Goal: Task Accomplishment & Management: Manage account settings

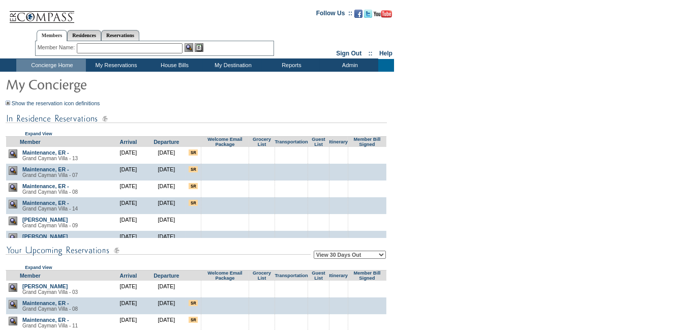
click at [147, 48] on input "text" at bounding box center [130, 48] width 106 height 10
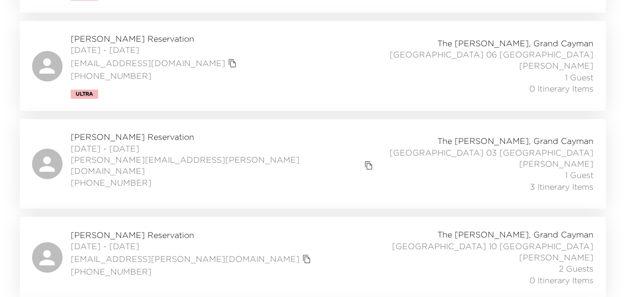
scroll to position [254, 0]
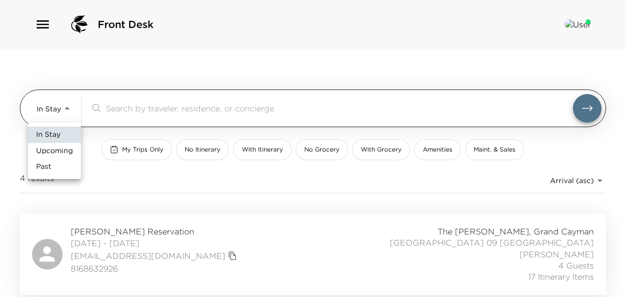
click at [72, 108] on body "Front Desk In Stay In-Stay ​ My Trips Only No Itinerary With Itinerary No Groce…" at bounding box center [316, 148] width 633 height 297
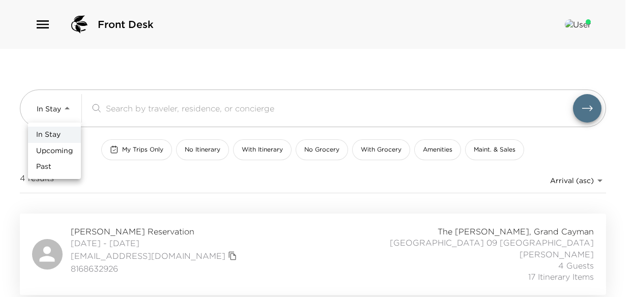
click at [242, 210] on div at bounding box center [316, 148] width 633 height 297
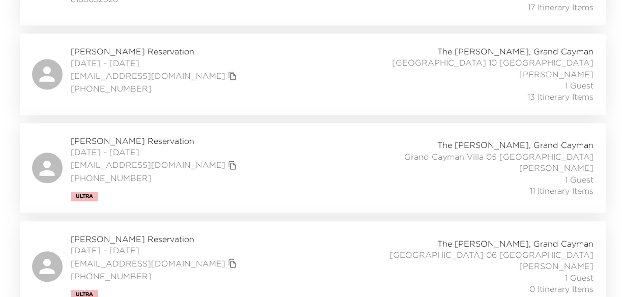
scroll to position [283, 0]
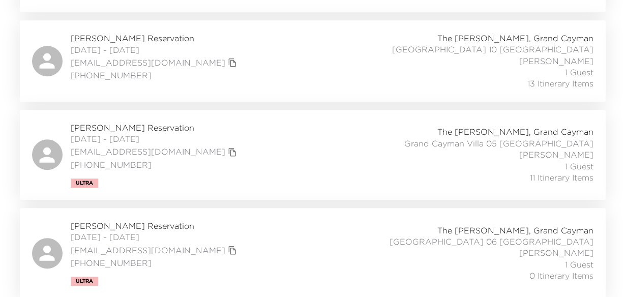
click at [98, 229] on span "[PERSON_NAME] Reservation" at bounding box center [155, 225] width 169 height 11
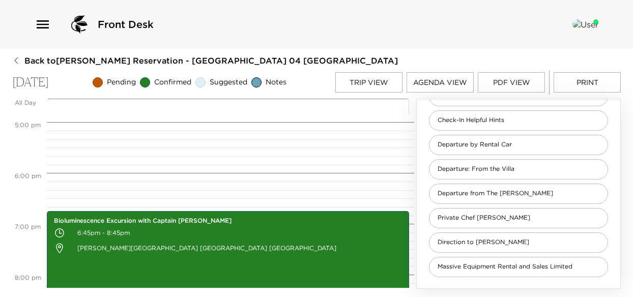
scroll to position [844, 0]
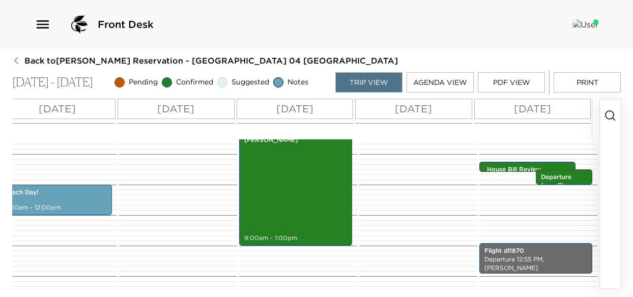
scroll to position [275, 0]
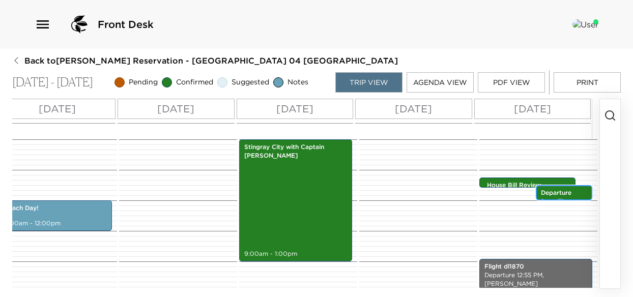
click at [554, 193] on p "Departure from The Ritz-Carlton" at bounding box center [564, 206] width 46 height 34
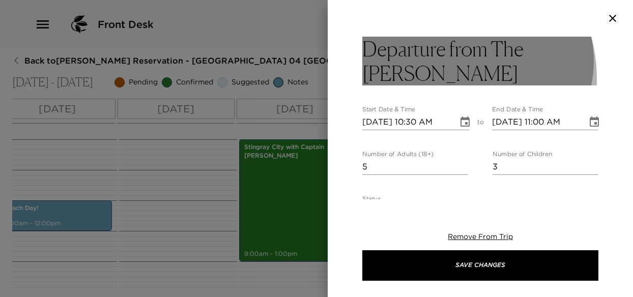
click at [434, 79] on h3 "Departure from The Ritz-Carlton" at bounding box center [480, 61] width 236 height 49
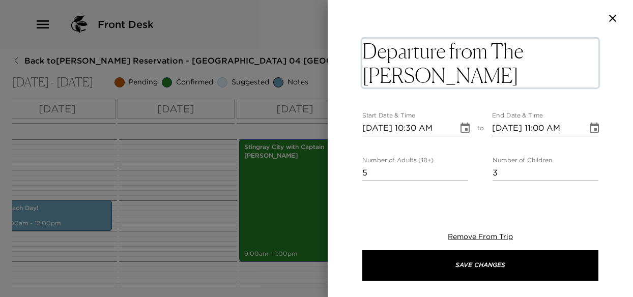
click at [434, 79] on textarea "Departure from The Ritz-Carlton" at bounding box center [480, 63] width 236 height 49
click at [435, 79] on textarea "Departure from The Ritz-Carlton" at bounding box center [480, 63] width 236 height 49
click at [436, 79] on textarea "Departure from The Ritz-Carlton" at bounding box center [480, 63] width 236 height 49
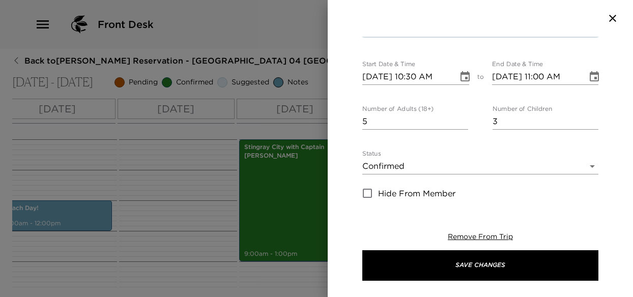
scroll to position [0, 0]
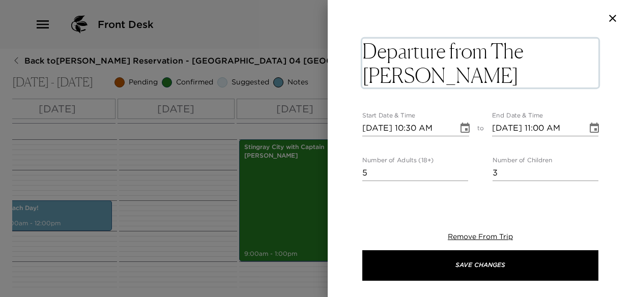
drag, startPoint x: 450, startPoint y: 50, endPoint x: 450, endPoint y: 71, distance: 20.3
click at [450, 71] on textarea "Departure from The Ritz-Carlton" at bounding box center [480, 63] width 236 height 49
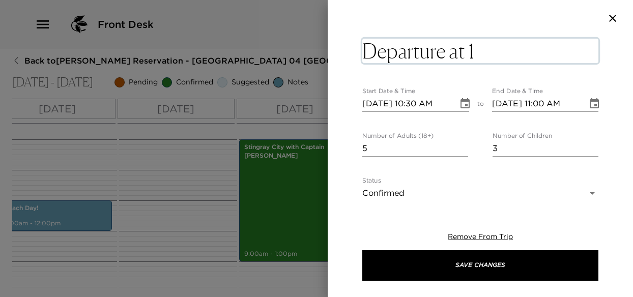
type textarea "Departure at 10"
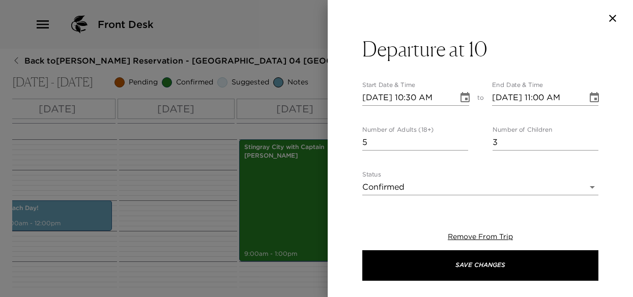
click at [199, 132] on div at bounding box center [316, 148] width 633 height 297
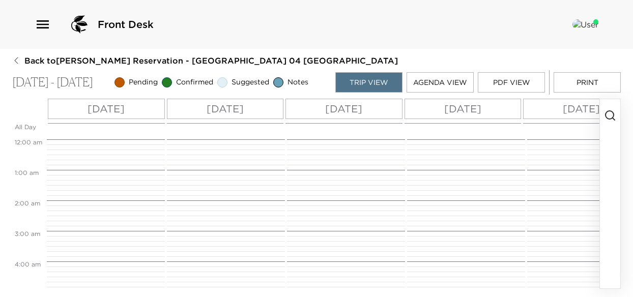
click at [386, 85] on button "Trip View" at bounding box center [368, 82] width 67 height 20
click at [446, 81] on button "Agenda View" at bounding box center [439, 82] width 67 height 20
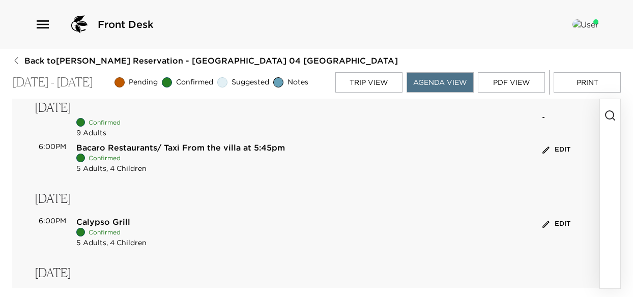
scroll to position [556, 0]
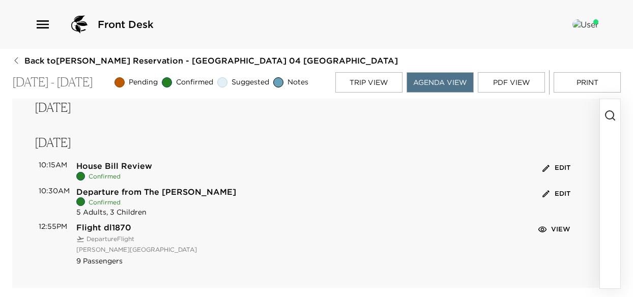
click at [556, 195] on button "Edit" at bounding box center [556, 194] width 33 height 16
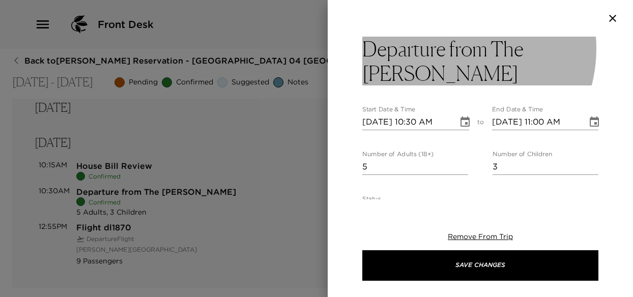
click at [448, 48] on h3 "Departure from The Ritz-Carlton" at bounding box center [480, 61] width 236 height 49
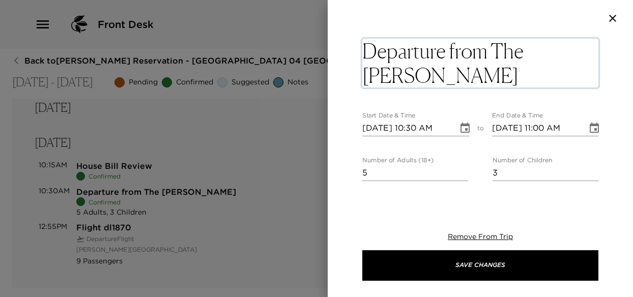
drag, startPoint x: 449, startPoint y: 51, endPoint x: 439, endPoint y: 76, distance: 26.9
click at [439, 76] on textarea "Departure from The Ritz-Carlton" at bounding box center [480, 63] width 236 height 49
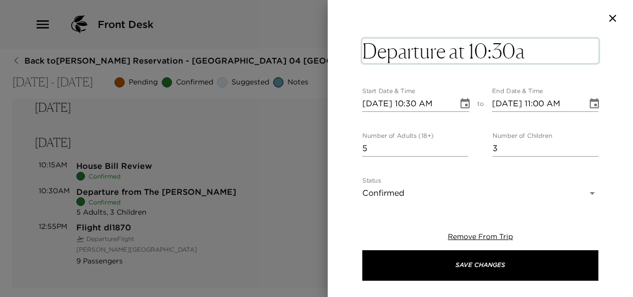
type textarea "Departure at 10:30am"
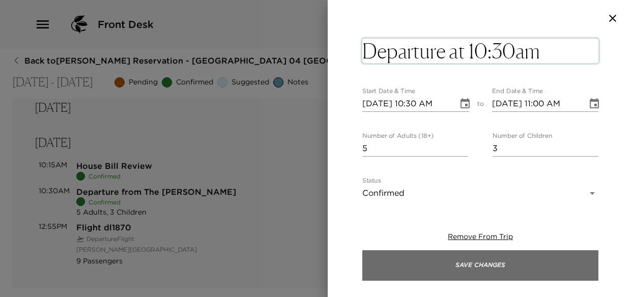
click at [479, 266] on button "Save Changes" at bounding box center [480, 265] width 236 height 31
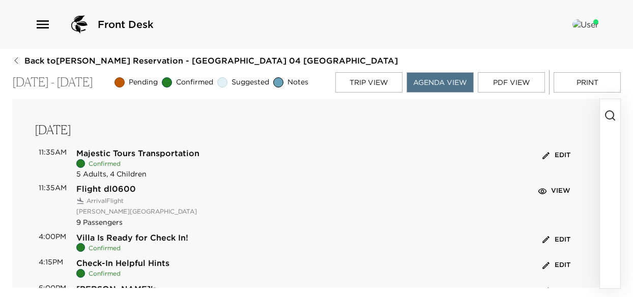
scroll to position [51, 0]
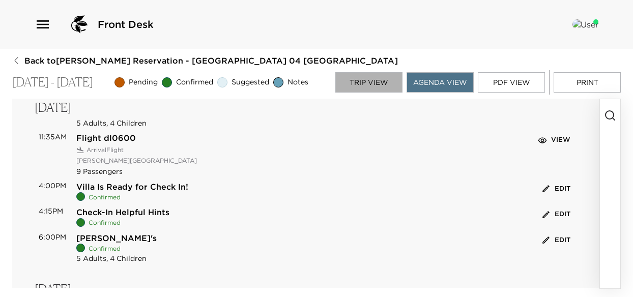
click at [378, 83] on button "Trip View" at bounding box center [368, 82] width 67 height 20
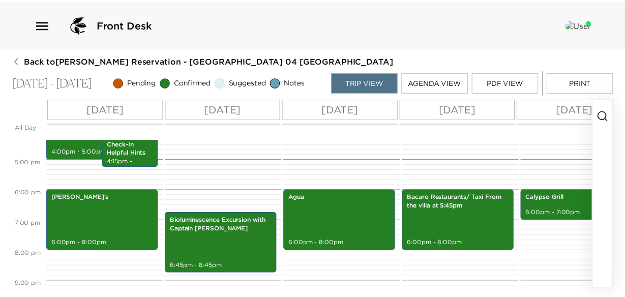
scroll to position [337, 0]
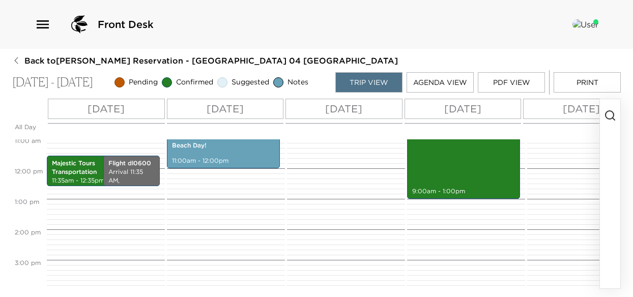
click at [17, 61] on icon "button" at bounding box center [16, 60] width 8 height 8
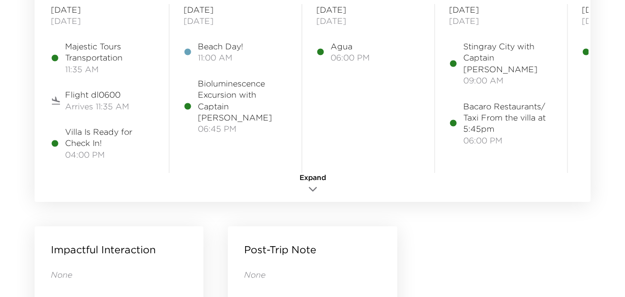
scroll to position [916, 0]
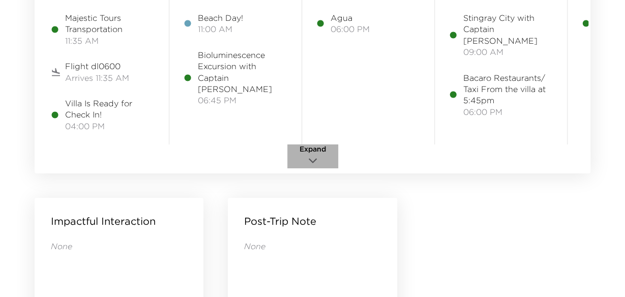
click at [318, 158] on button "Expand" at bounding box center [312, 156] width 51 height 24
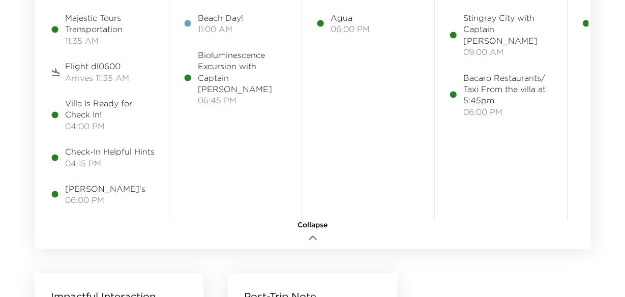
scroll to position [865, 0]
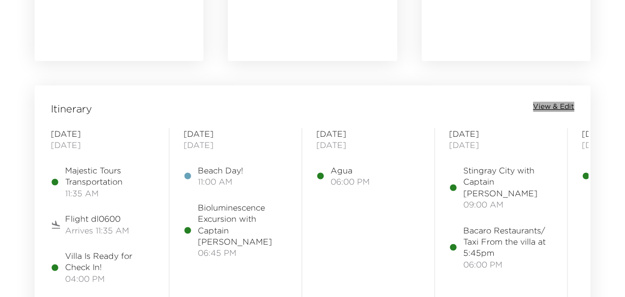
click at [551, 110] on span "View & Edit" at bounding box center [553, 107] width 41 height 10
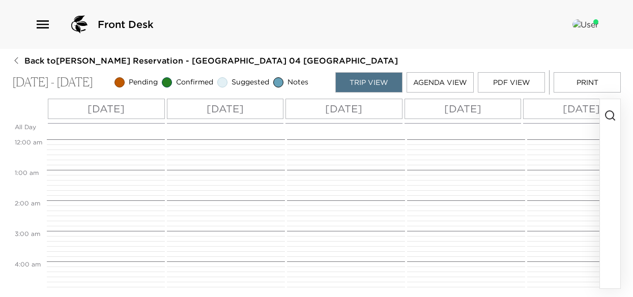
scroll to position [275, 0]
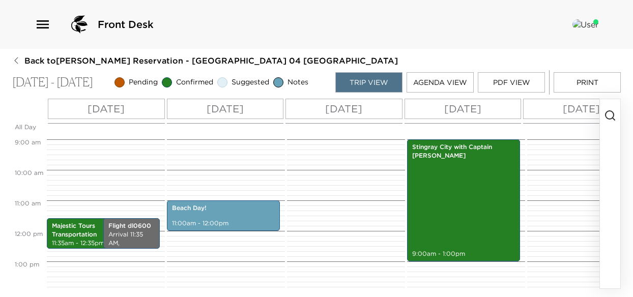
click at [510, 83] on button "PDF View" at bounding box center [511, 82] width 67 height 20
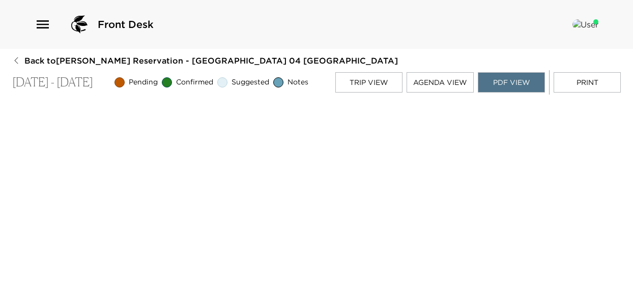
click at [243, 31] on div "Front Desk" at bounding box center [317, 24] width 564 height 24
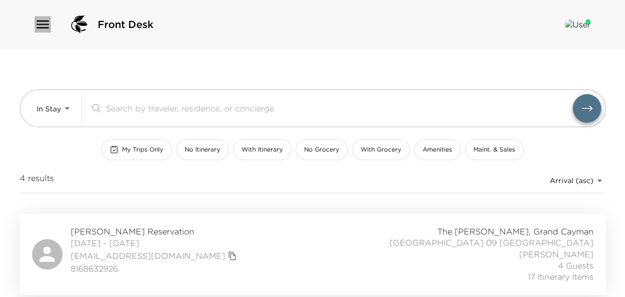
click at [43, 24] on icon "button" at bounding box center [43, 24] width 12 height 8
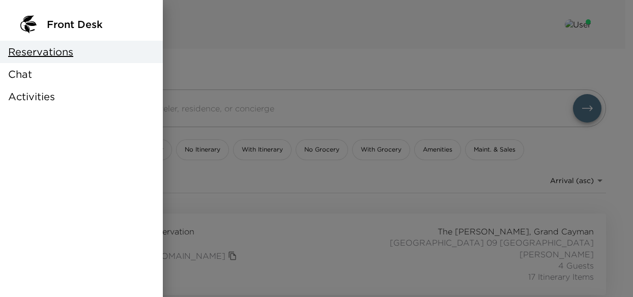
click at [29, 77] on span "Chat" at bounding box center [20, 74] width 24 height 14
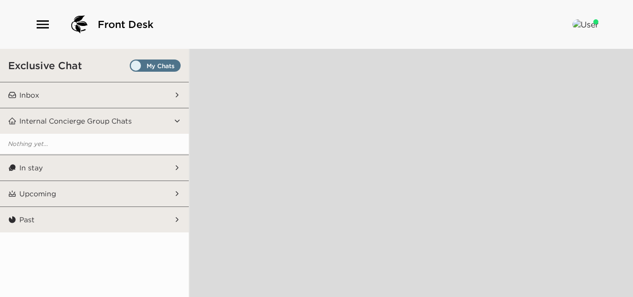
click at [30, 94] on p "Inbox" at bounding box center [29, 95] width 20 height 9
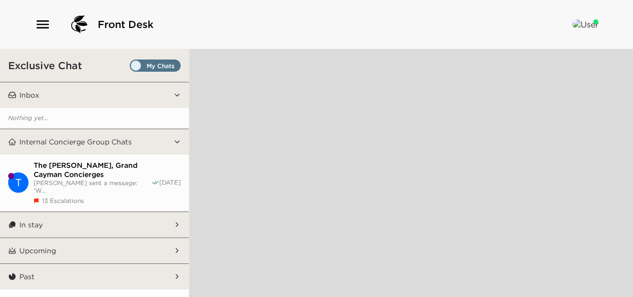
click at [177, 95] on icon at bounding box center [177, 96] width 8 height 8
click at [178, 94] on icon at bounding box center [177, 95] width 4 height 2
click at [176, 94] on icon at bounding box center [177, 96] width 8 height 8
click at [177, 95] on icon at bounding box center [177, 95] width 4 height 2
click at [177, 93] on icon at bounding box center [177, 96] width 8 height 8
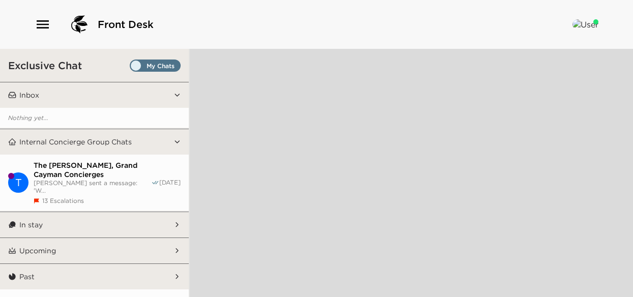
click at [177, 95] on icon at bounding box center [177, 95] width 4 height 2
click at [31, 95] on p "Inbox" at bounding box center [29, 95] width 20 height 9
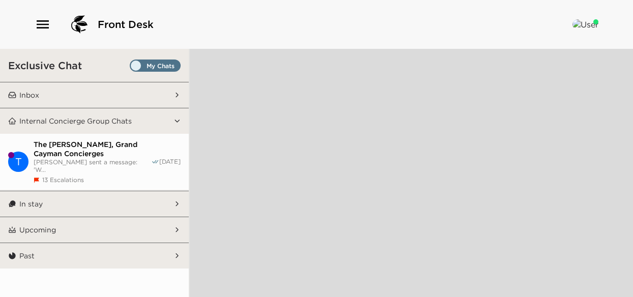
click at [77, 158] on span "[PERSON_NAME] sent a message: 'W..." at bounding box center [93, 165] width 118 height 15
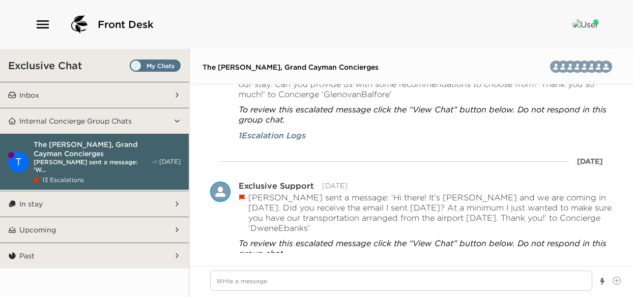
scroll to position [3058, 0]
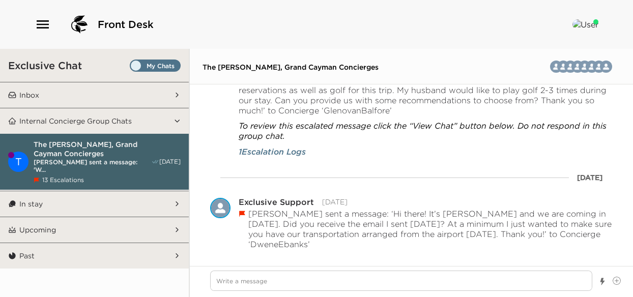
click at [51, 98] on button "Inbox" at bounding box center [94, 94] width 157 height 25
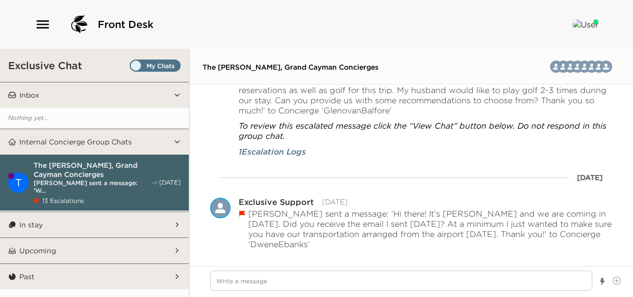
click at [36, 98] on p "Inbox" at bounding box center [29, 95] width 20 height 9
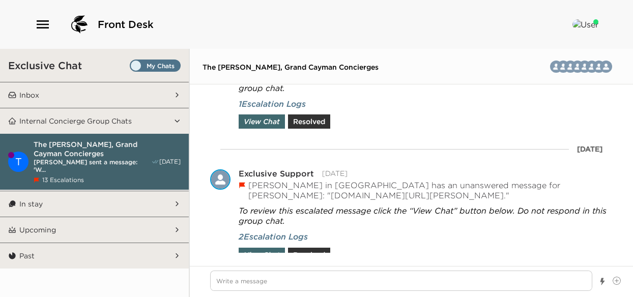
scroll to position [3466, 0]
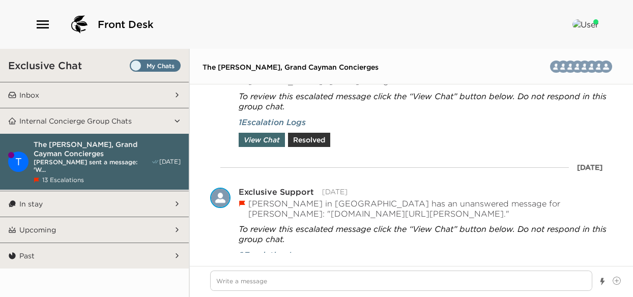
click at [22, 93] on p "Inbox" at bounding box center [29, 95] width 20 height 9
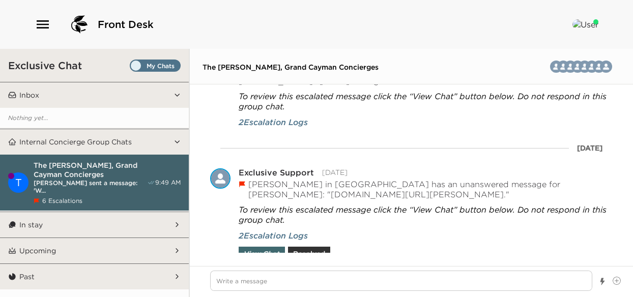
type textarea "x"
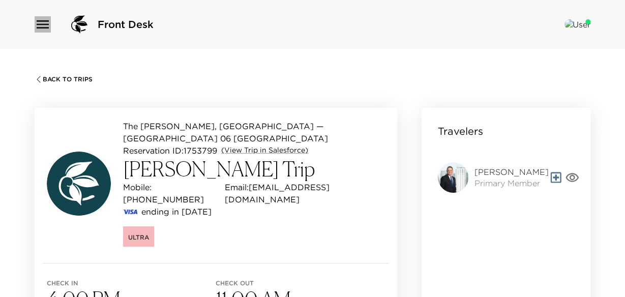
click at [48, 18] on icon "button" at bounding box center [43, 24] width 16 height 16
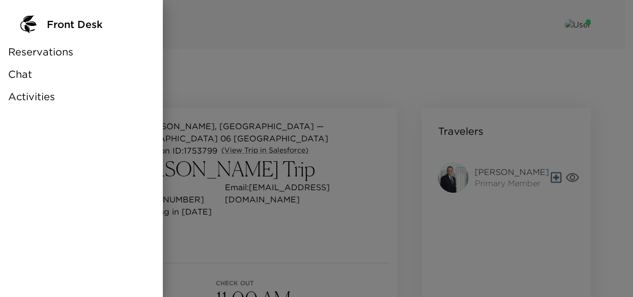
click at [16, 81] on span "Chat" at bounding box center [20, 74] width 24 height 14
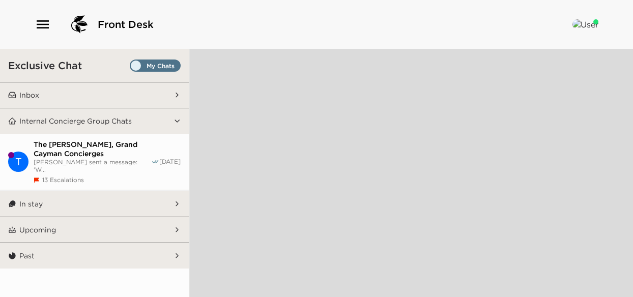
click at [52, 153] on span "The Ritz-Carlton, Grand Cayman Concierges" at bounding box center [93, 149] width 118 height 18
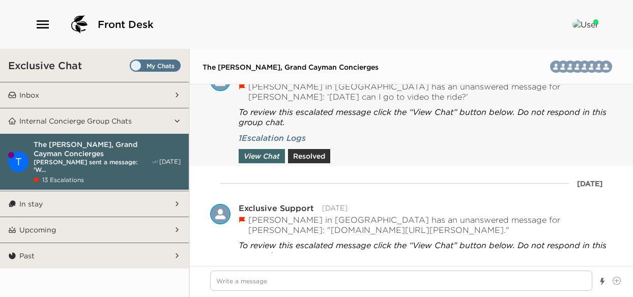
scroll to position [3356, 0]
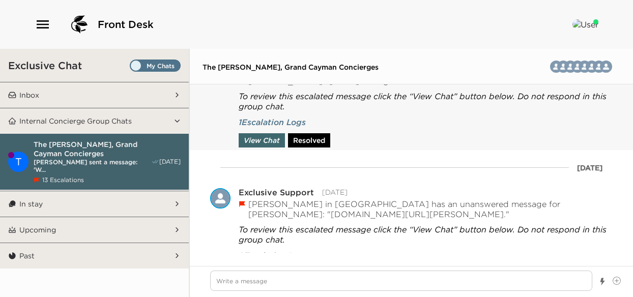
click at [325, 138] on button "Resolved" at bounding box center [309, 140] width 42 height 14
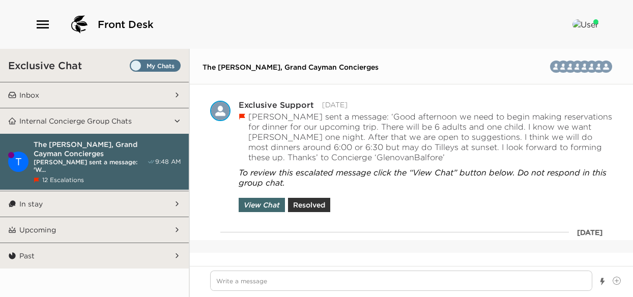
scroll to position [3846, 0]
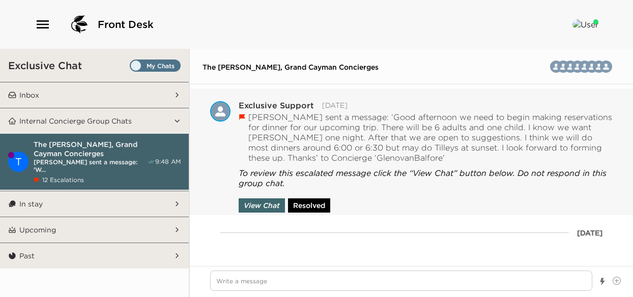
click at [314, 206] on button "Resolved" at bounding box center [309, 205] width 42 height 14
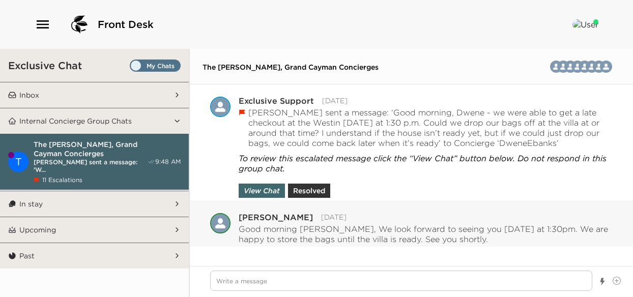
scroll to position [3642, 0]
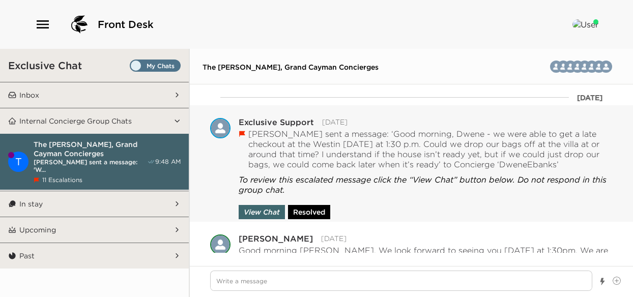
click at [305, 213] on button "Resolved" at bounding box center [309, 212] width 42 height 14
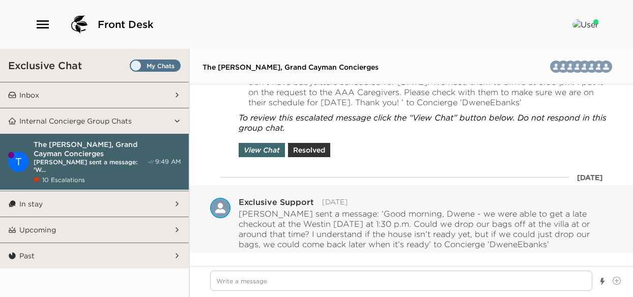
scroll to position [3490, 0]
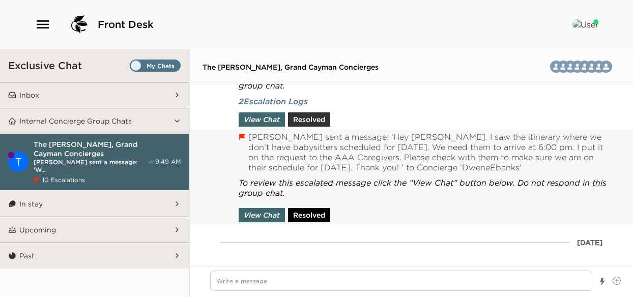
click at [314, 222] on button "Resolved" at bounding box center [309, 215] width 42 height 14
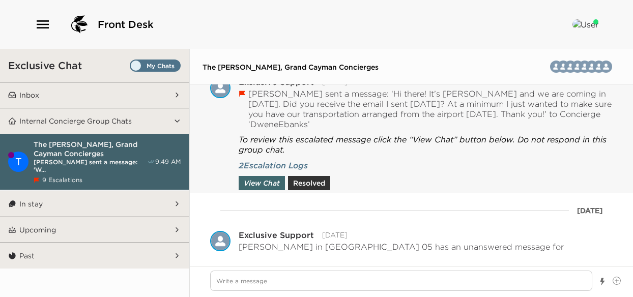
scroll to position [3032, 0]
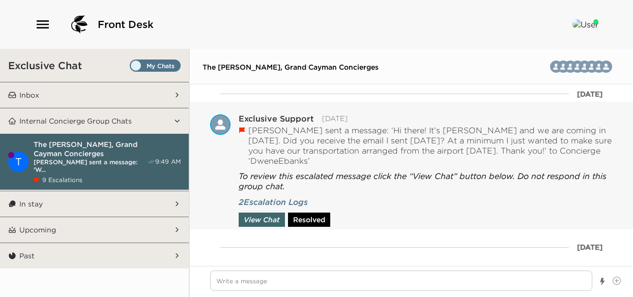
click at [318, 221] on button "Resolved" at bounding box center [309, 220] width 42 height 14
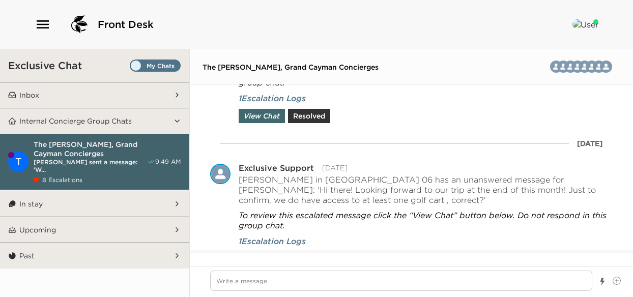
scroll to position [2565, 0]
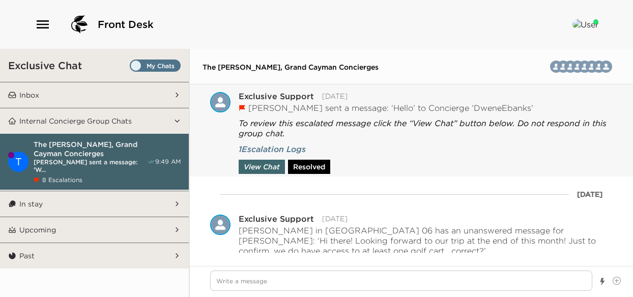
click at [313, 167] on button "Resolved" at bounding box center [309, 167] width 42 height 14
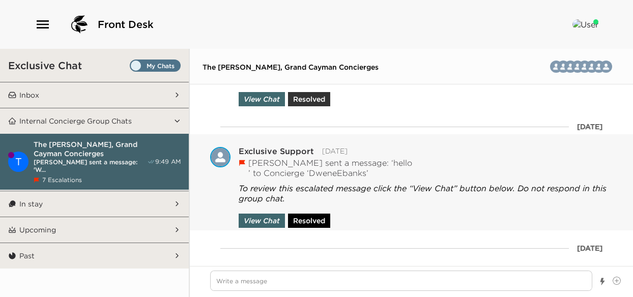
scroll to position [2187, 0]
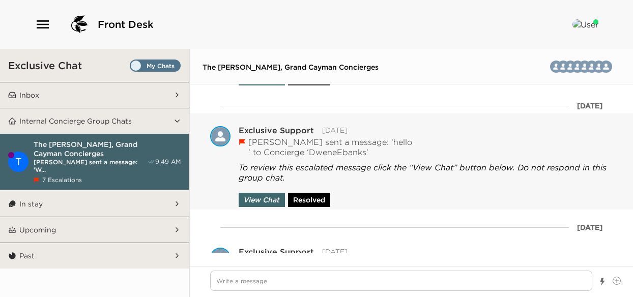
click at [318, 202] on button "Resolved" at bounding box center [309, 200] width 42 height 14
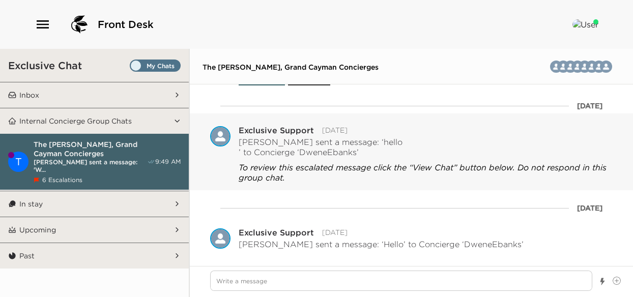
type textarea "x"
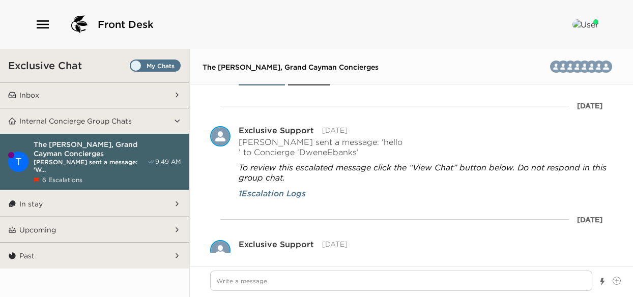
click at [42, 97] on button "Inbox" at bounding box center [94, 94] width 157 height 25
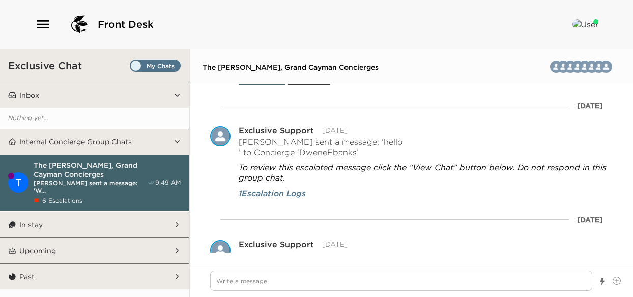
click at [44, 27] on icon "button" at bounding box center [43, 24] width 12 height 8
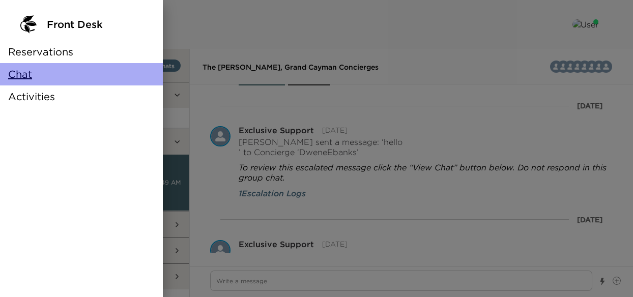
click at [25, 78] on span "Chat" at bounding box center [20, 74] width 24 height 14
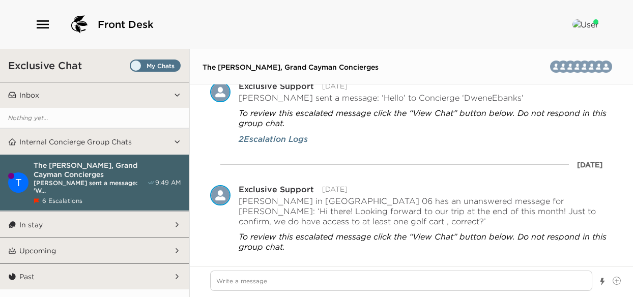
scroll to position [2289, 0]
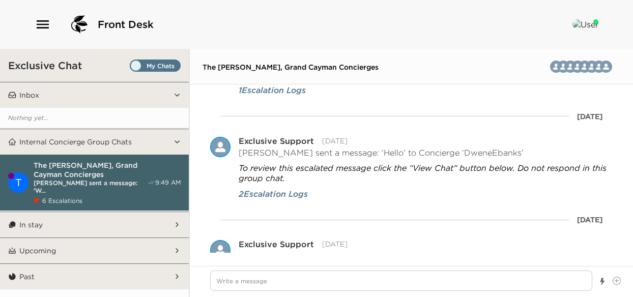
click at [56, 242] on button "Upcoming" at bounding box center [94, 250] width 157 height 25
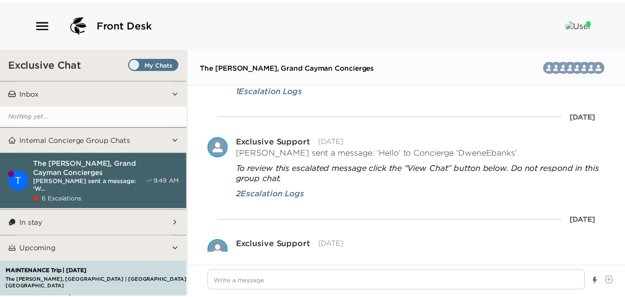
scroll to position [0, 0]
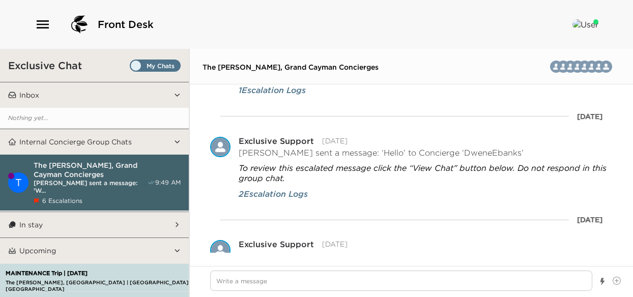
click at [25, 94] on p "Inbox" at bounding box center [29, 95] width 20 height 9
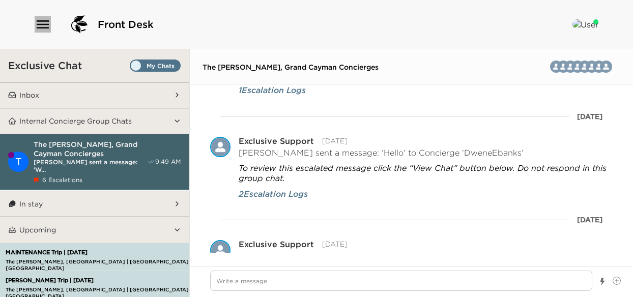
click at [42, 22] on icon "button" at bounding box center [43, 24] width 16 height 16
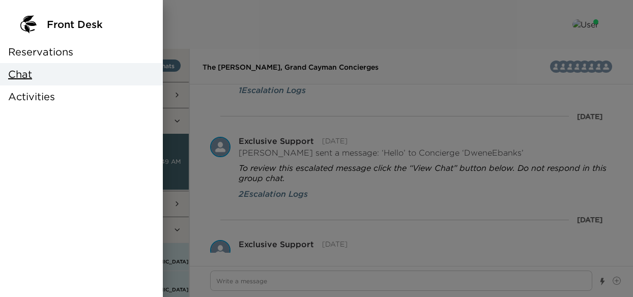
click at [44, 55] on span "Reservations" at bounding box center [40, 52] width 65 height 14
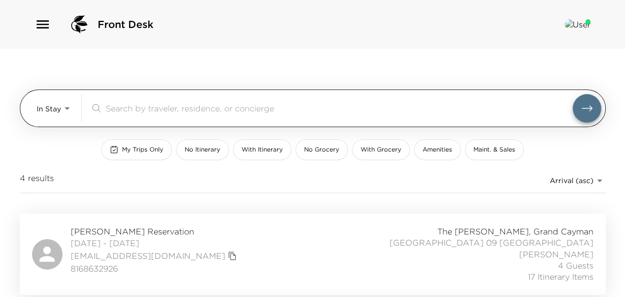
click at [143, 108] on input "search" at bounding box center [339, 108] width 467 height 12
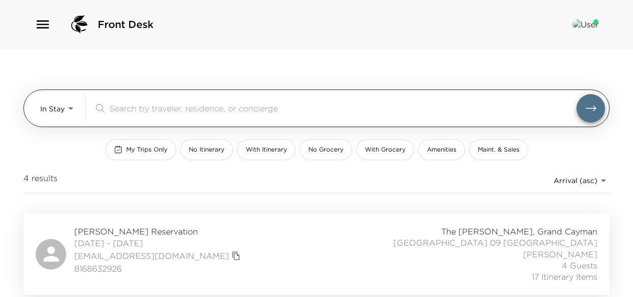
click at [70, 109] on body "Front Desk In Stay In-Stay ​ My Trips Only No Itinerary With Itinerary No Groce…" at bounding box center [316, 148] width 633 height 297
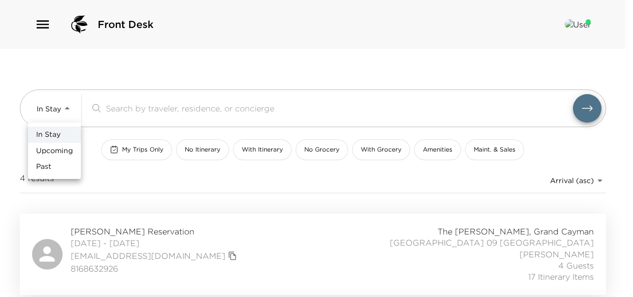
click at [64, 151] on span "Upcoming" at bounding box center [54, 151] width 37 height 10
type input "Upcoming"
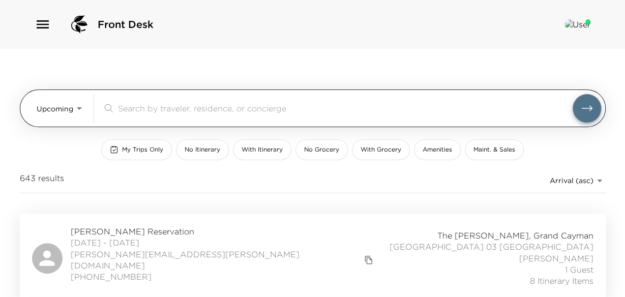
click at [132, 107] on input "search" at bounding box center [345, 108] width 455 height 12
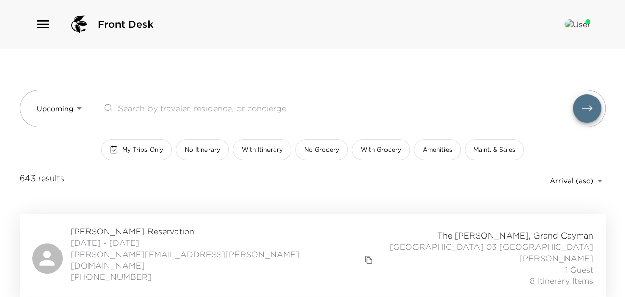
click at [130, 70] on div "Upcoming Upcoming ​ My Trips Only No Itinerary With Itinerary No Grocery With G…" at bounding box center [313, 131] width 586 height 165
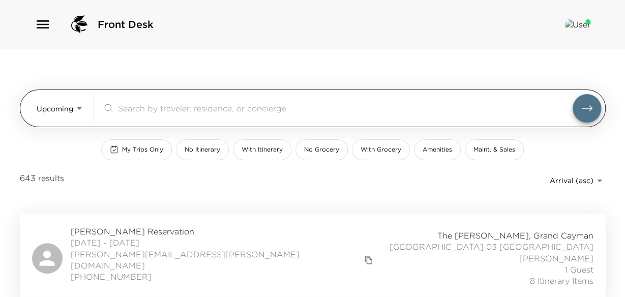
click at [150, 103] on input "search" at bounding box center [345, 108] width 455 height 12
click at [317, 106] on input "search" at bounding box center [345, 108] width 455 height 12
click at [159, 105] on input "search" at bounding box center [345, 108] width 455 height 12
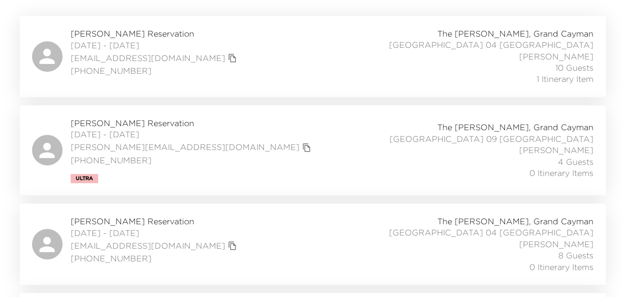
scroll to position [254, 0]
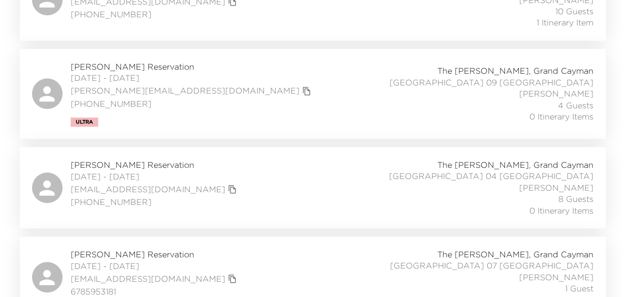
type input "eb"
click at [108, 66] on span "Morgan Eberlin Reservation" at bounding box center [192, 66] width 243 height 11
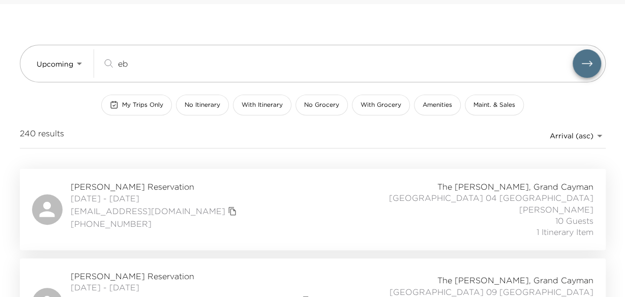
scroll to position [0, 0]
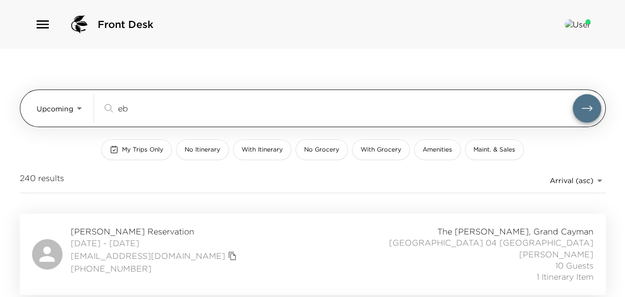
click at [136, 103] on input "eb" at bounding box center [345, 108] width 455 height 12
drag, startPoint x: 127, startPoint y: 109, endPoint x: 97, endPoint y: 114, distance: 30.4
click at [97, 114] on div "Upcoming Upcoming eb ​" at bounding box center [319, 108] width 565 height 28
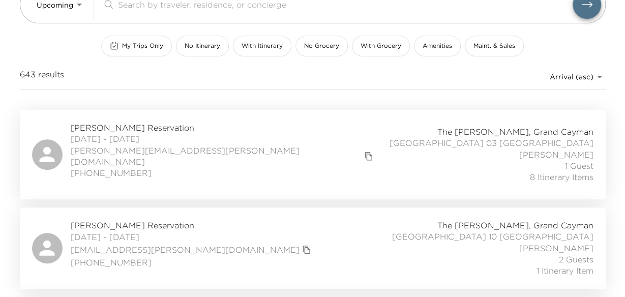
scroll to position [102, 0]
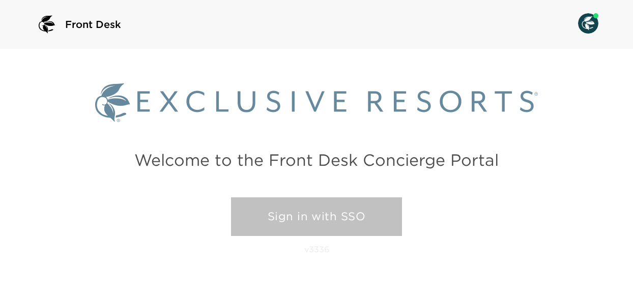
click at [311, 215] on link "Sign in with SSO" at bounding box center [316, 216] width 171 height 39
